Goal: Task Accomplishment & Management: Use online tool/utility

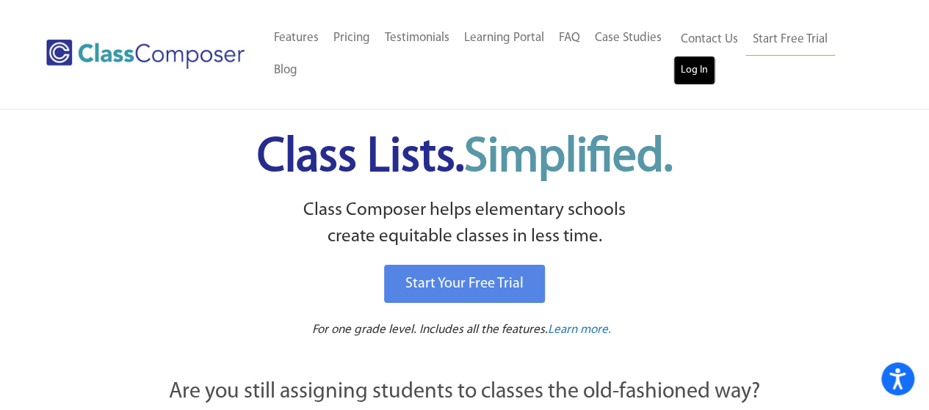
click at [696, 73] on link "Log In" at bounding box center [694, 70] width 42 height 29
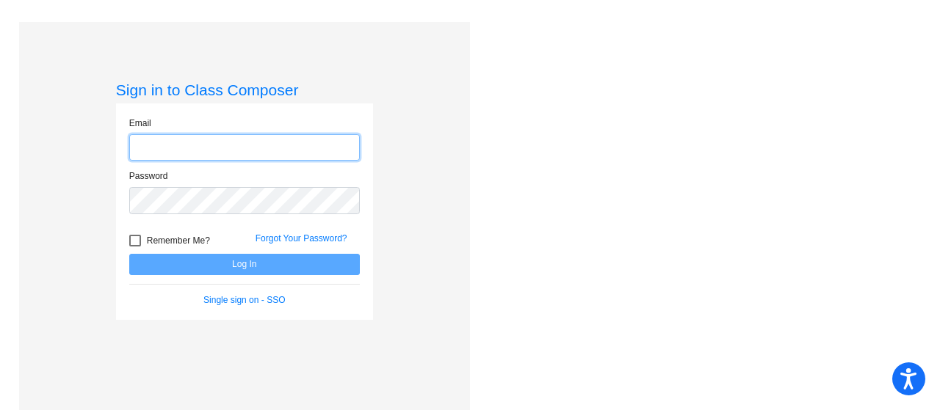
type input "humphriesr@monroe.wednet.edu"
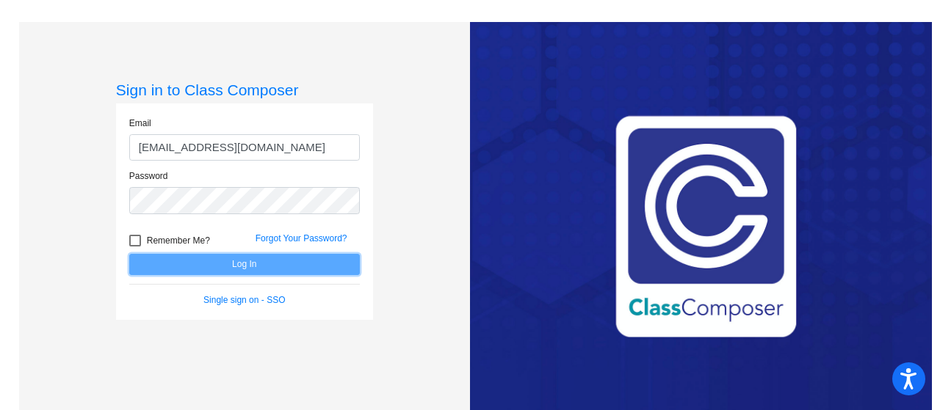
click at [228, 262] on button "Log In" at bounding box center [244, 264] width 231 height 21
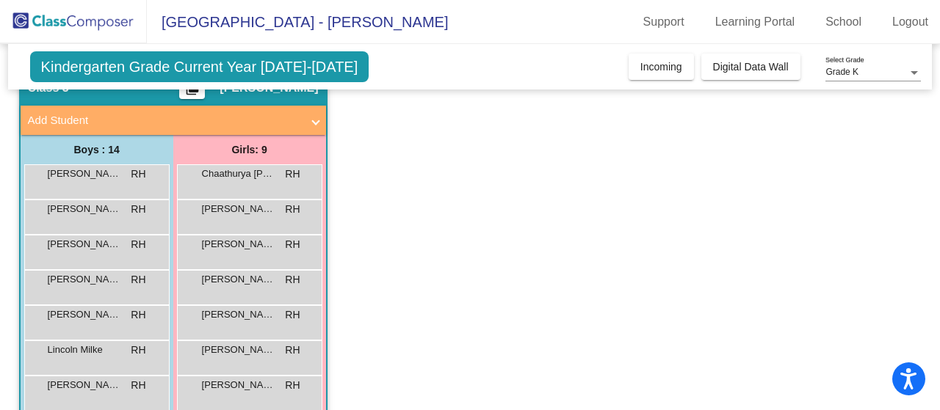
scroll to position [69, 0]
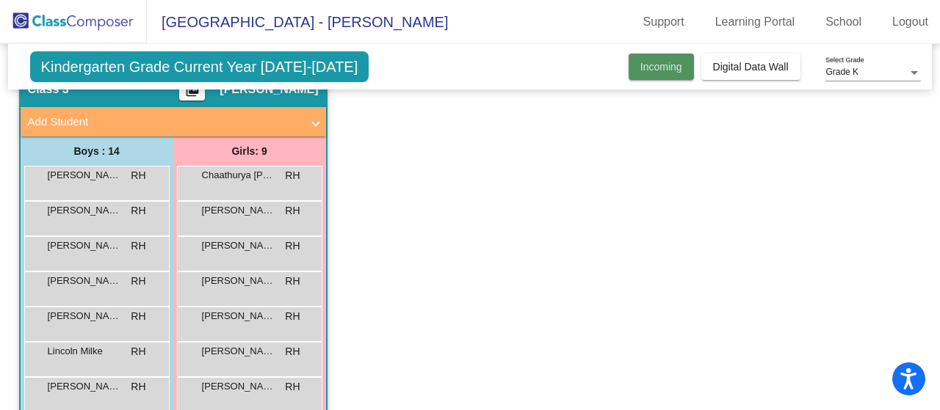
click at [652, 68] on span "Incoming" at bounding box center [661, 67] width 42 height 12
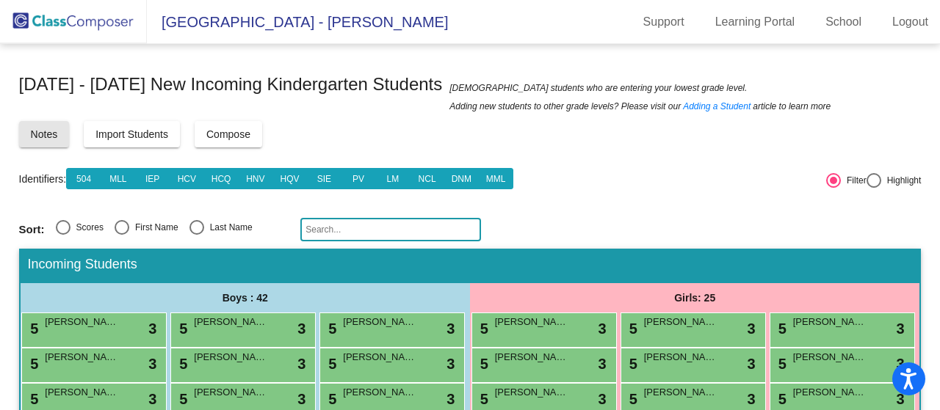
click at [46, 139] on span "Notes" at bounding box center [44, 135] width 27 height 12
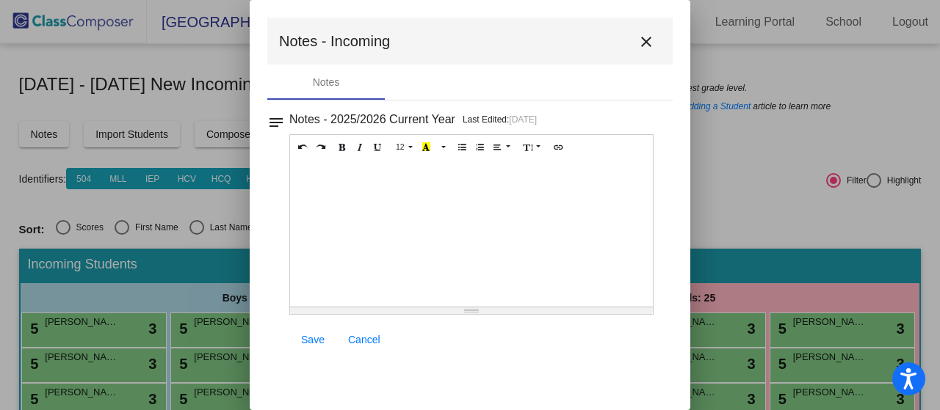
click at [646, 41] on mat-icon "close" at bounding box center [646, 42] width 18 height 18
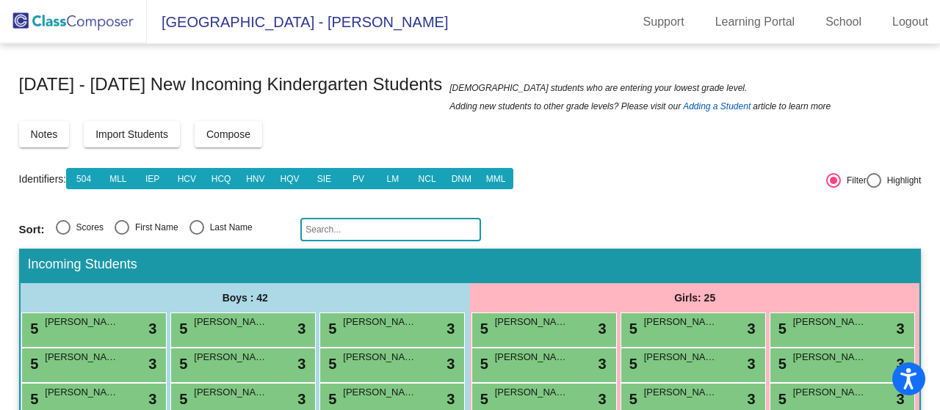
click at [683, 102] on link "Adding a Student" at bounding box center [717, 106] width 68 height 15
